Goal: Transaction & Acquisition: Purchase product/service

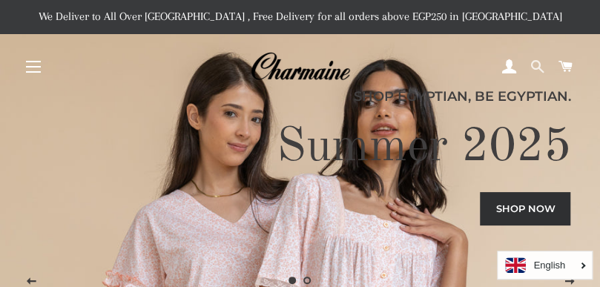
click at [535, 66] on span at bounding box center [536, 67] width 14 height 22
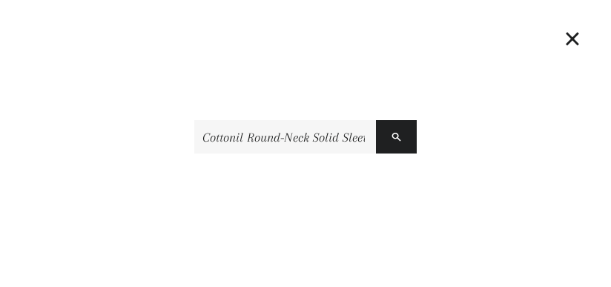
type input "Cottonil Round-Neck Solid Sleeveless Undershirt"
click at [376, 120] on button "Search" at bounding box center [396, 136] width 41 height 33
click at [301, 128] on input "Cottonil Round-Neck Solid Sleeveless Undershirt" at bounding box center [285, 136] width 182 height 33
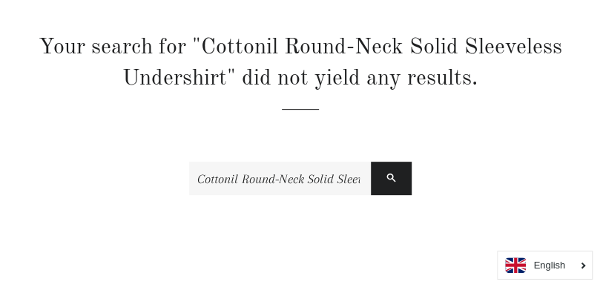
click at [242, 162] on input "Cottonil Round-Neck Solid Sleeveless Undershirt" at bounding box center [280, 178] width 182 height 33
type input "2725612798449"
click at [371, 162] on button "Search" at bounding box center [391, 178] width 41 height 33
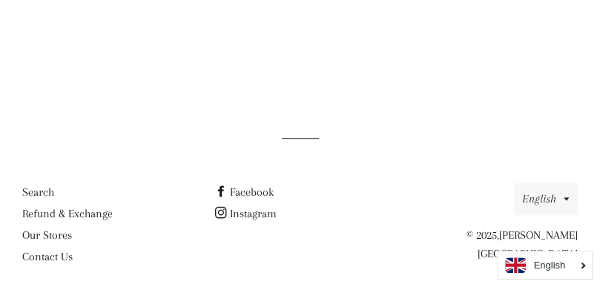
scroll to position [119, 0]
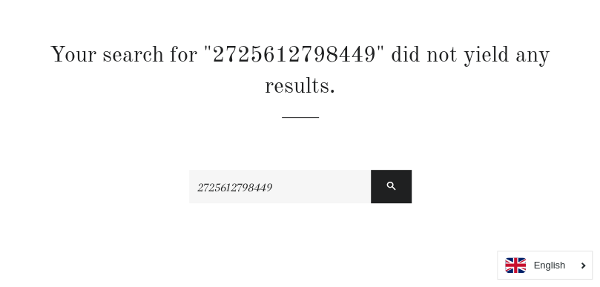
click at [258, 176] on input "2725612798449" at bounding box center [280, 186] width 182 height 33
click at [371, 170] on button "Search" at bounding box center [391, 186] width 41 height 33
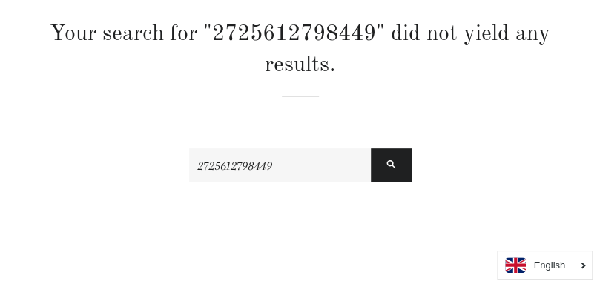
click at [261, 154] on input "2725612798449" at bounding box center [280, 164] width 182 height 33
paste input "Cottonil"
type input "Cottonil"
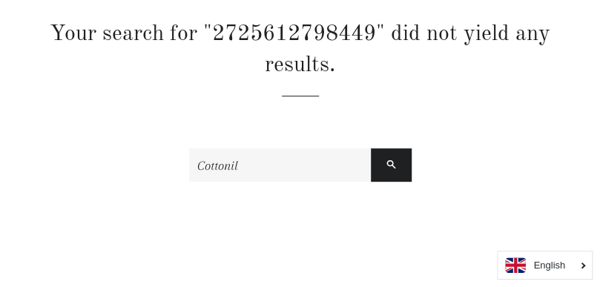
click at [371, 148] on button "Search" at bounding box center [391, 164] width 41 height 33
